Goal: Task Accomplishment & Management: Manage account settings

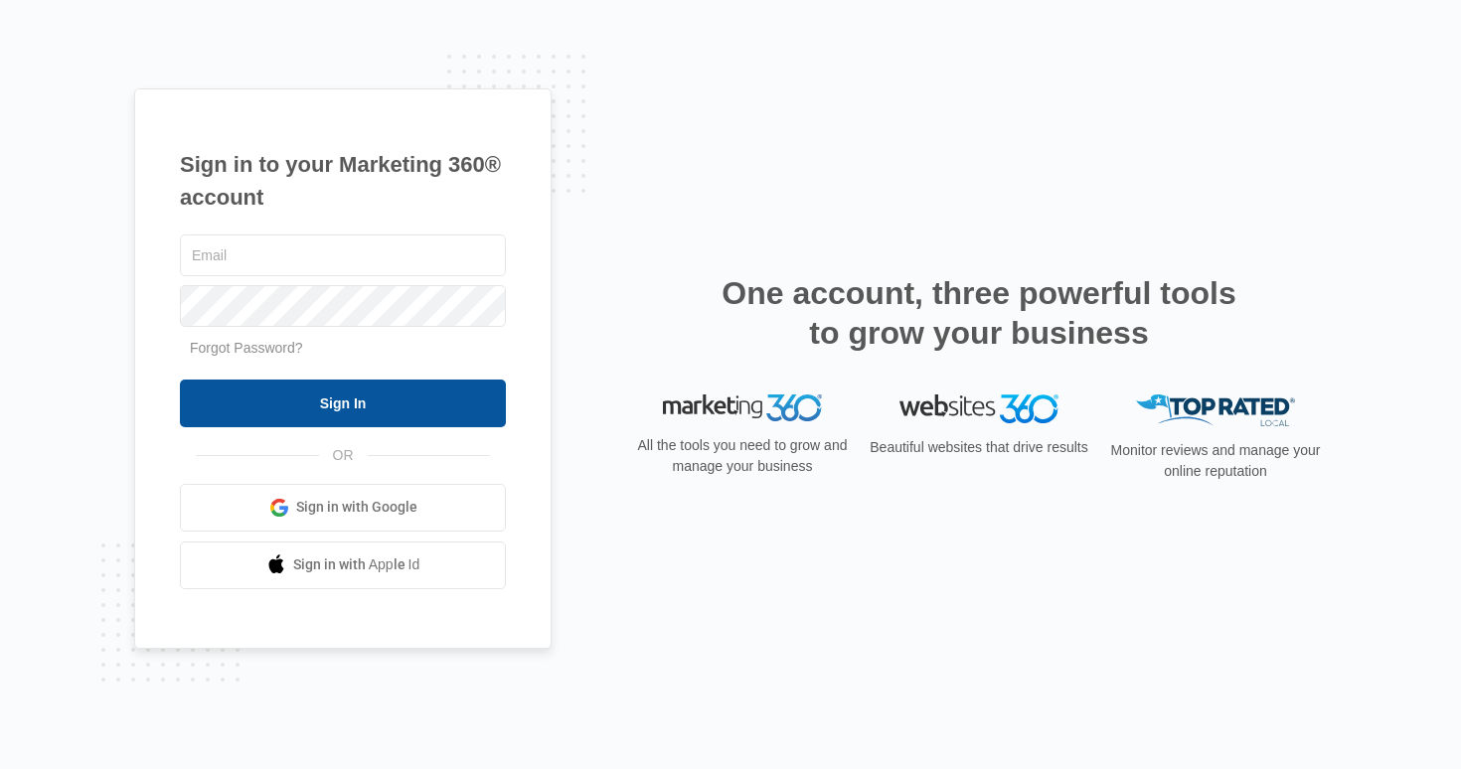
type input "[PERSON_NAME][EMAIL_ADDRESS][DOMAIN_NAME]"
click at [366, 410] on input "Sign In" at bounding box center [343, 404] width 326 height 48
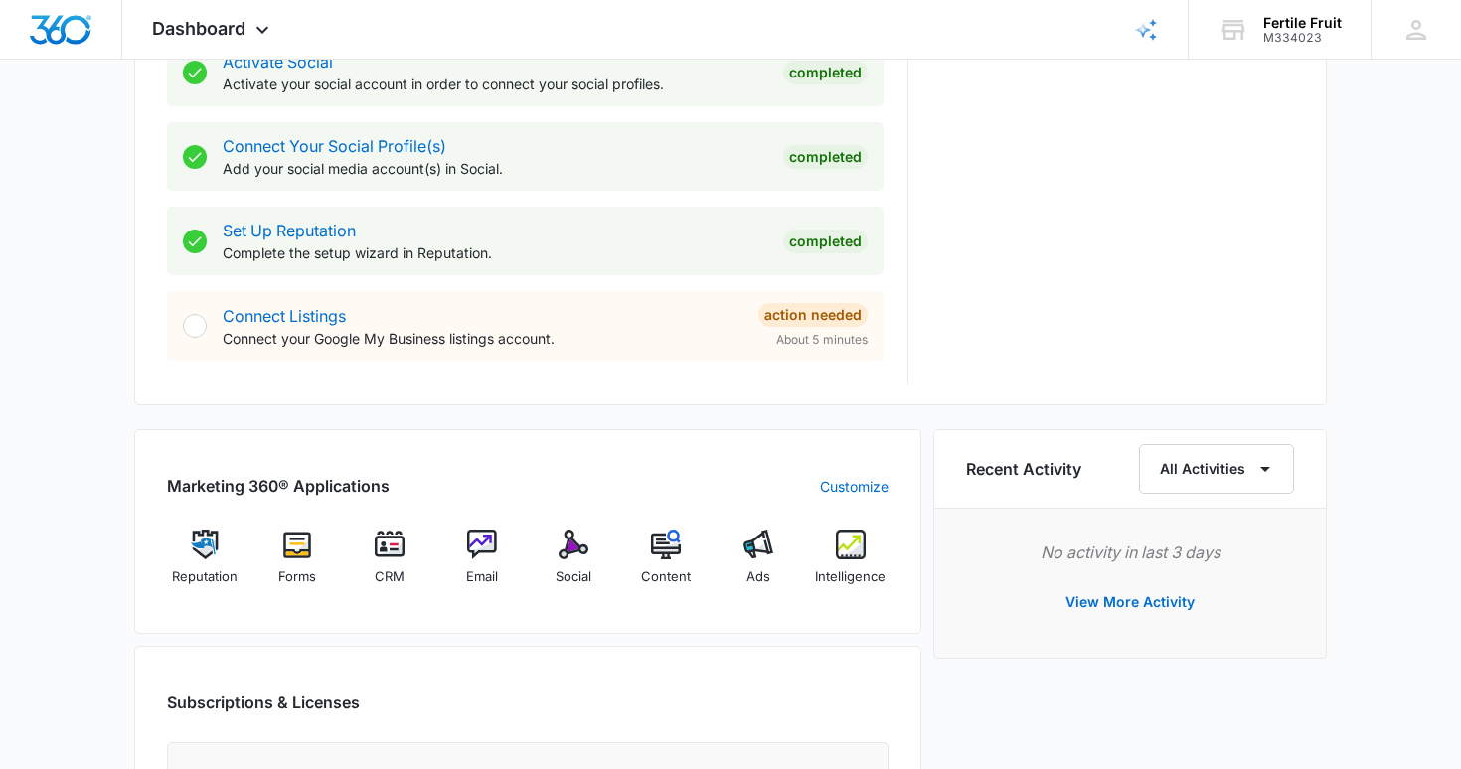
scroll to position [868, 0]
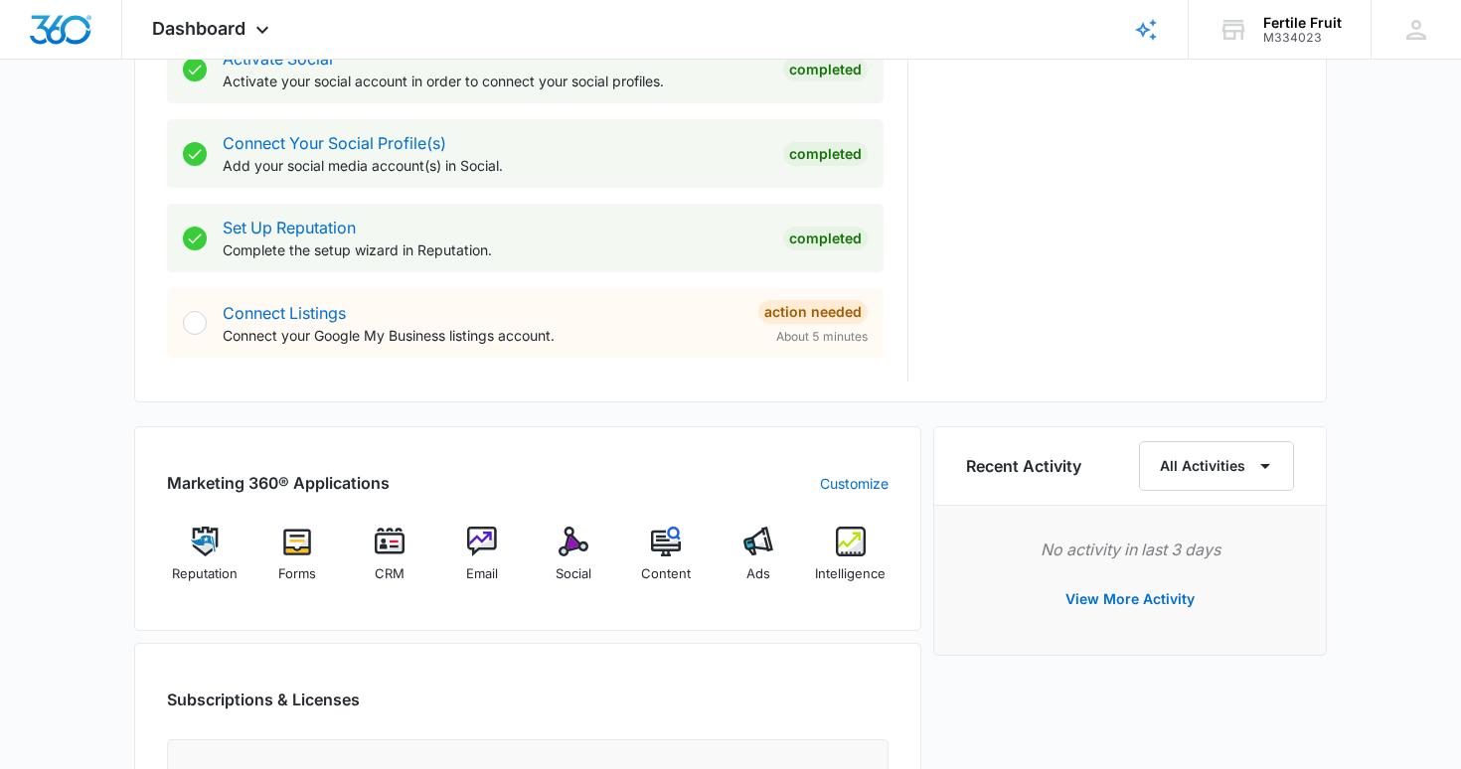
click at [301, 343] on p "Connect your Google My Business listings account." at bounding box center [483, 335] width 520 height 21
click at [379, 326] on p "Connect your Google My Business listings account." at bounding box center [483, 335] width 520 height 21
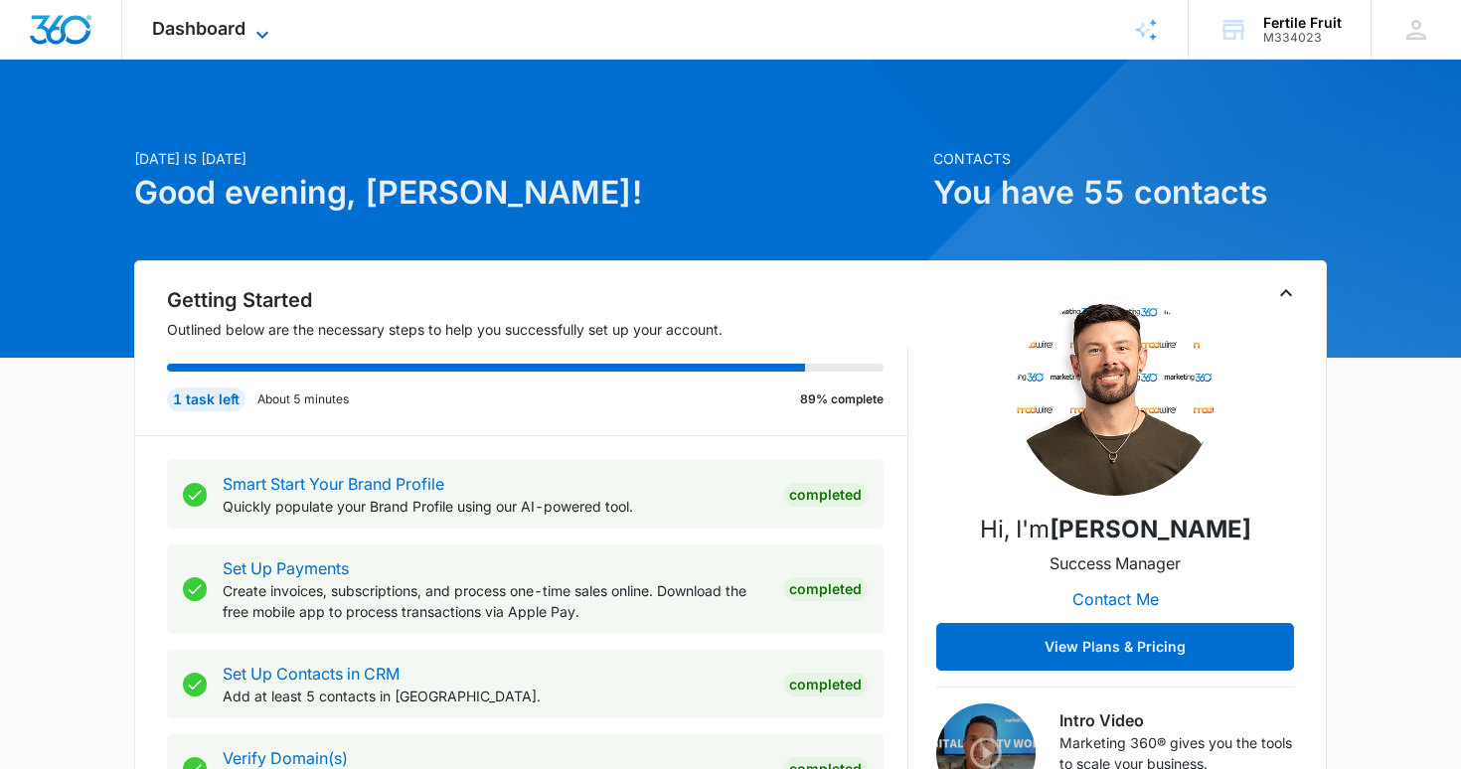
click at [226, 21] on span "Dashboard" at bounding box center [198, 28] width 93 height 21
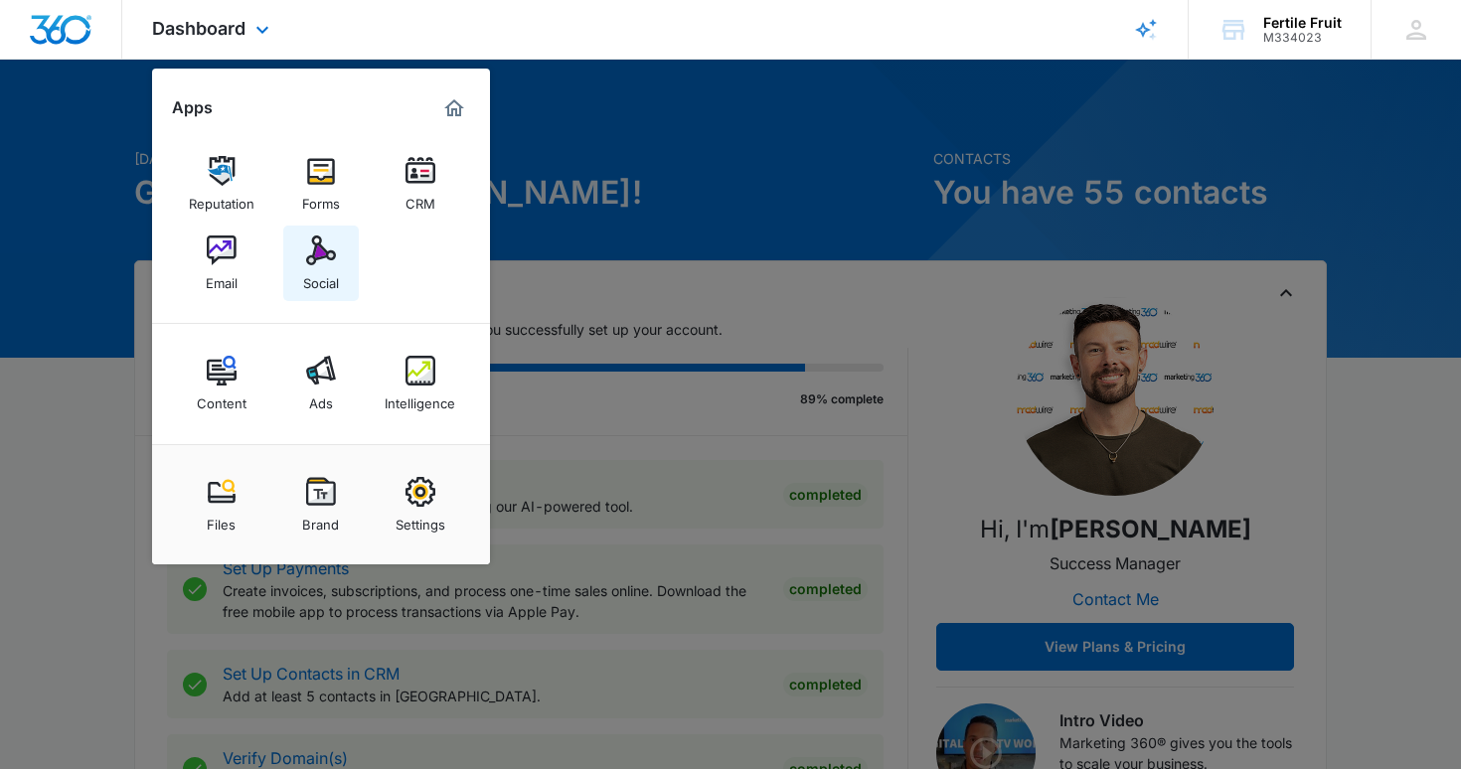
click at [316, 236] on img at bounding box center [321, 250] width 30 height 30
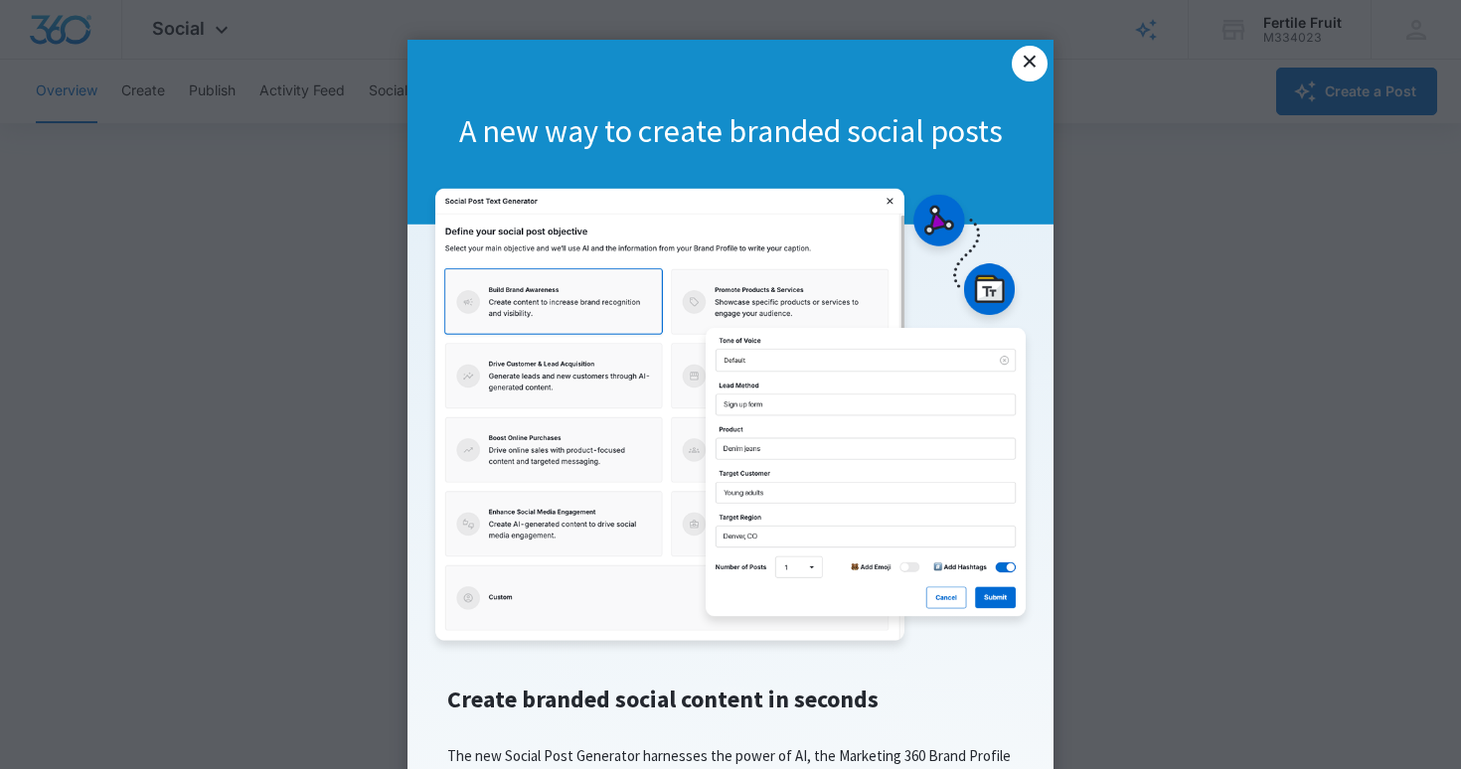
click at [1031, 67] on link "×" at bounding box center [1029, 64] width 36 height 36
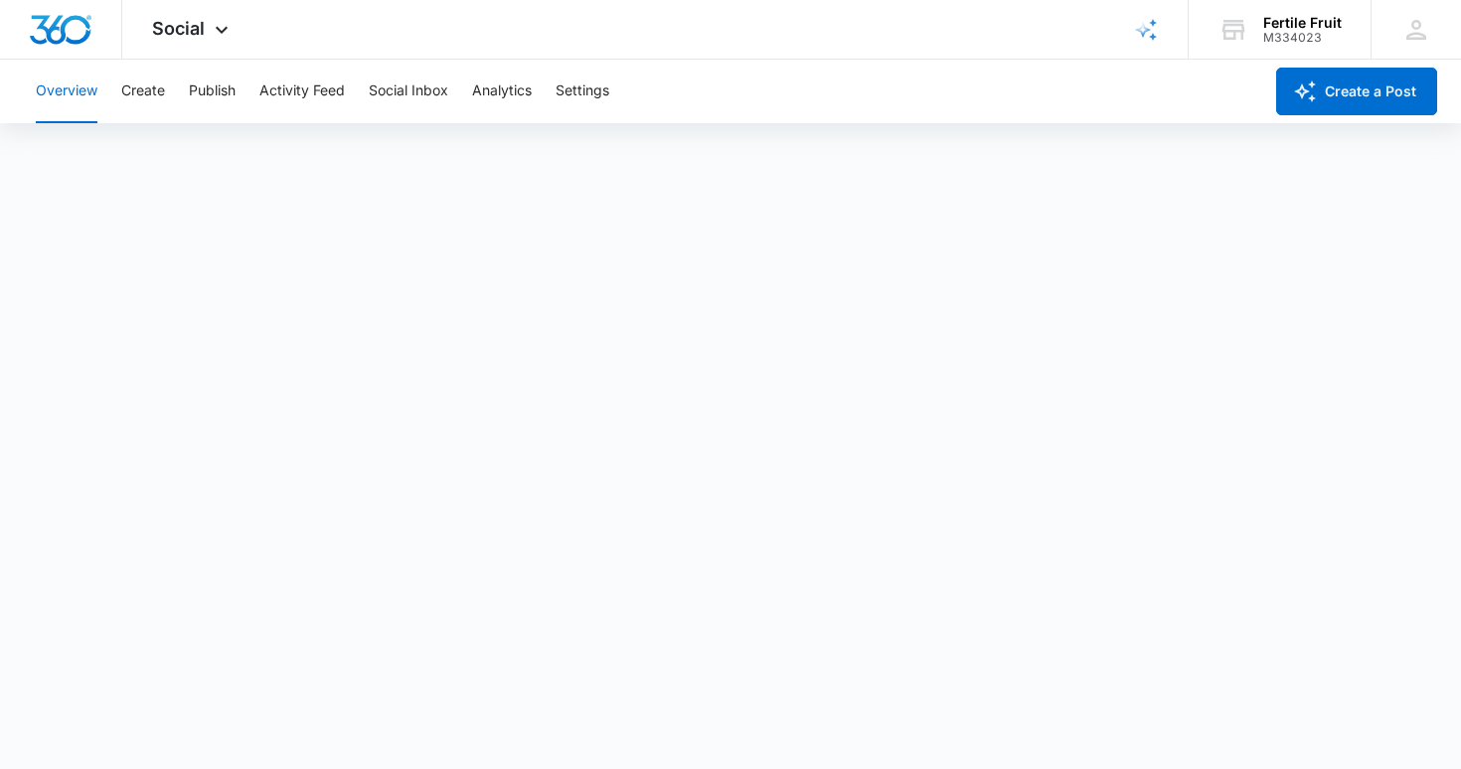
scroll to position [5, 0]
